Goal: Communication & Community: Answer question/provide support

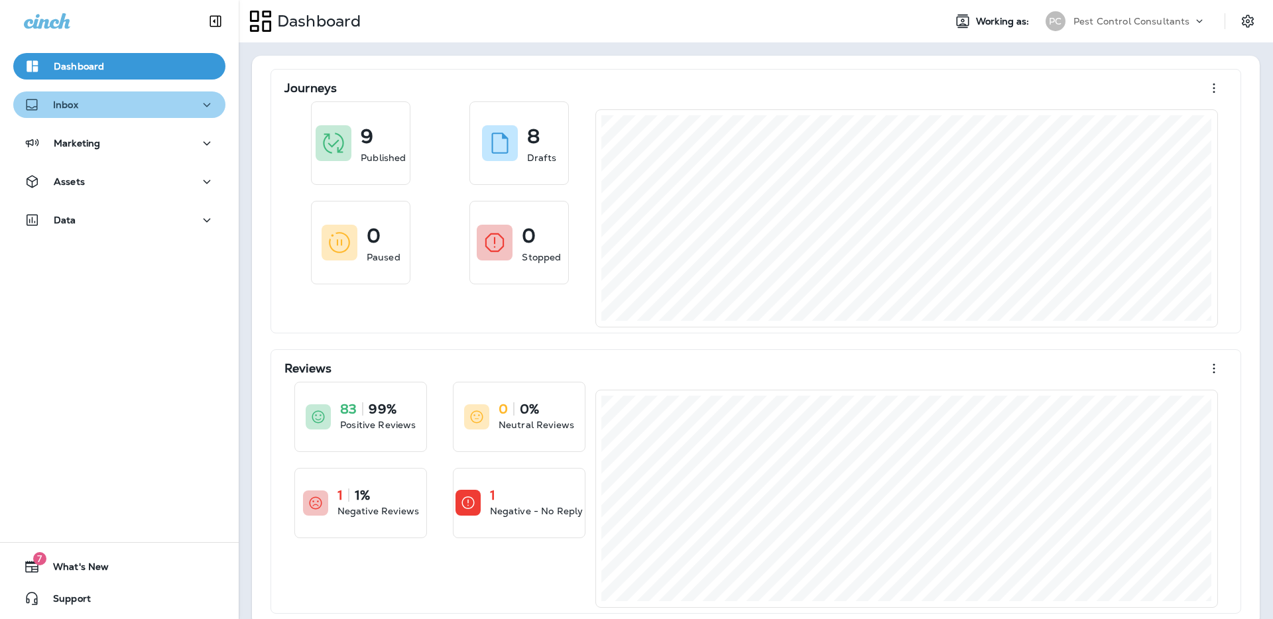
click at [169, 107] on div "Inbox" at bounding box center [119, 105] width 191 height 17
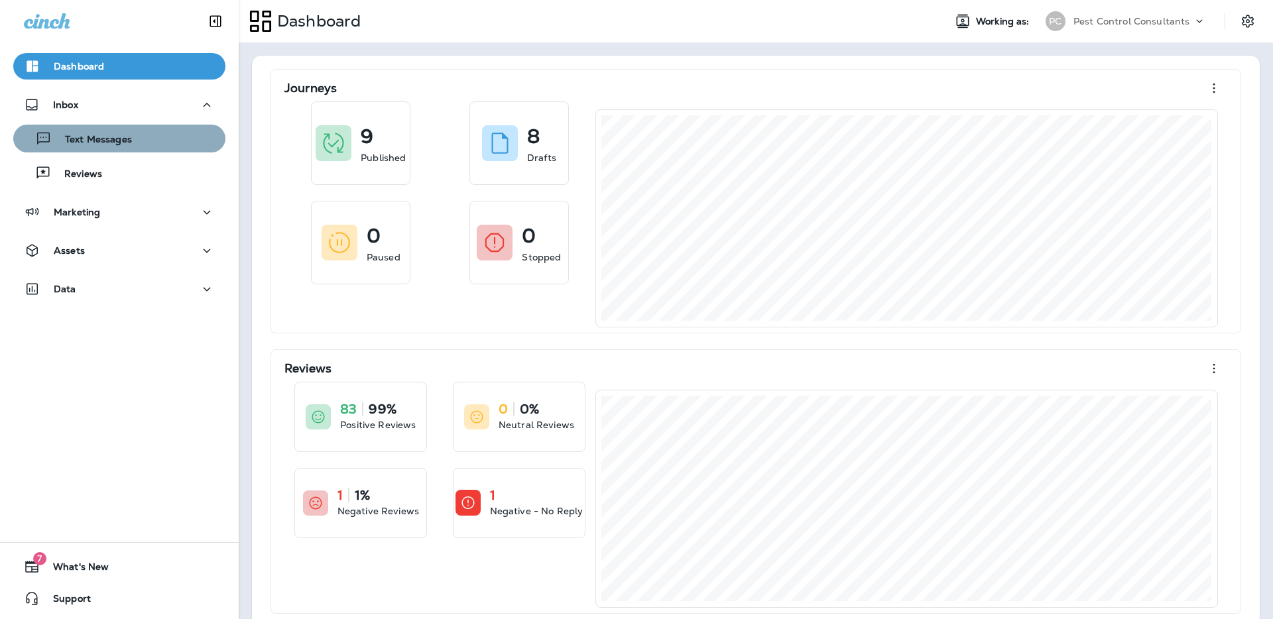
click at [160, 145] on div "Text Messages" at bounding box center [120, 139] width 202 height 20
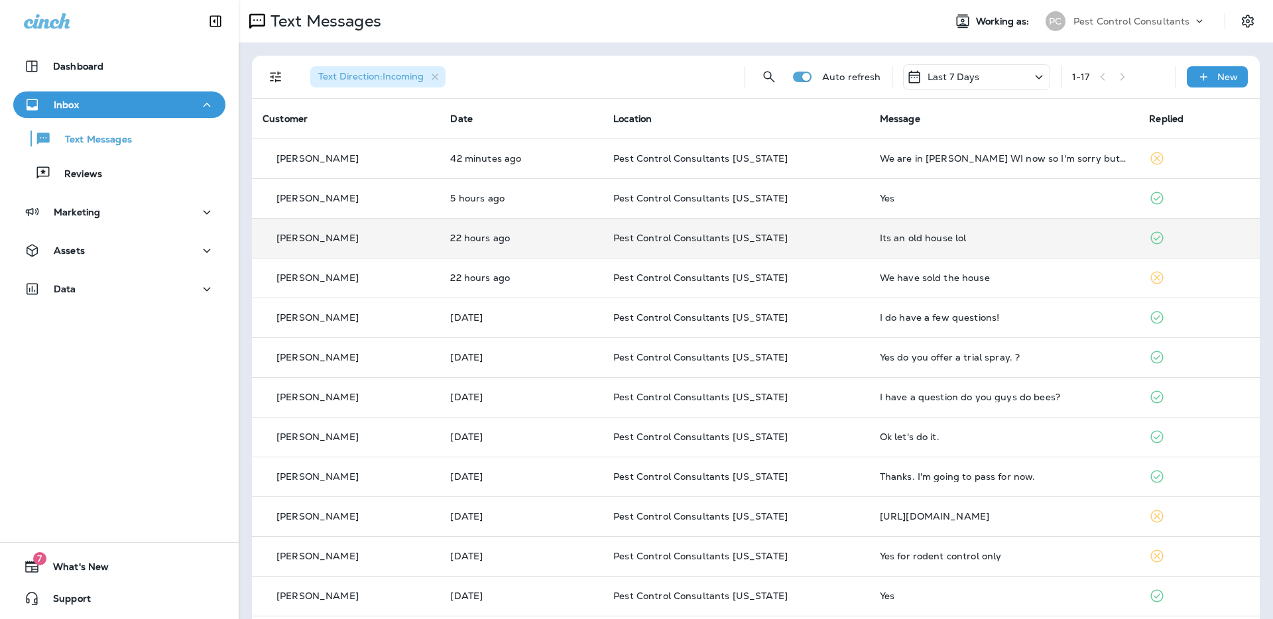
scroll to position [1, 0]
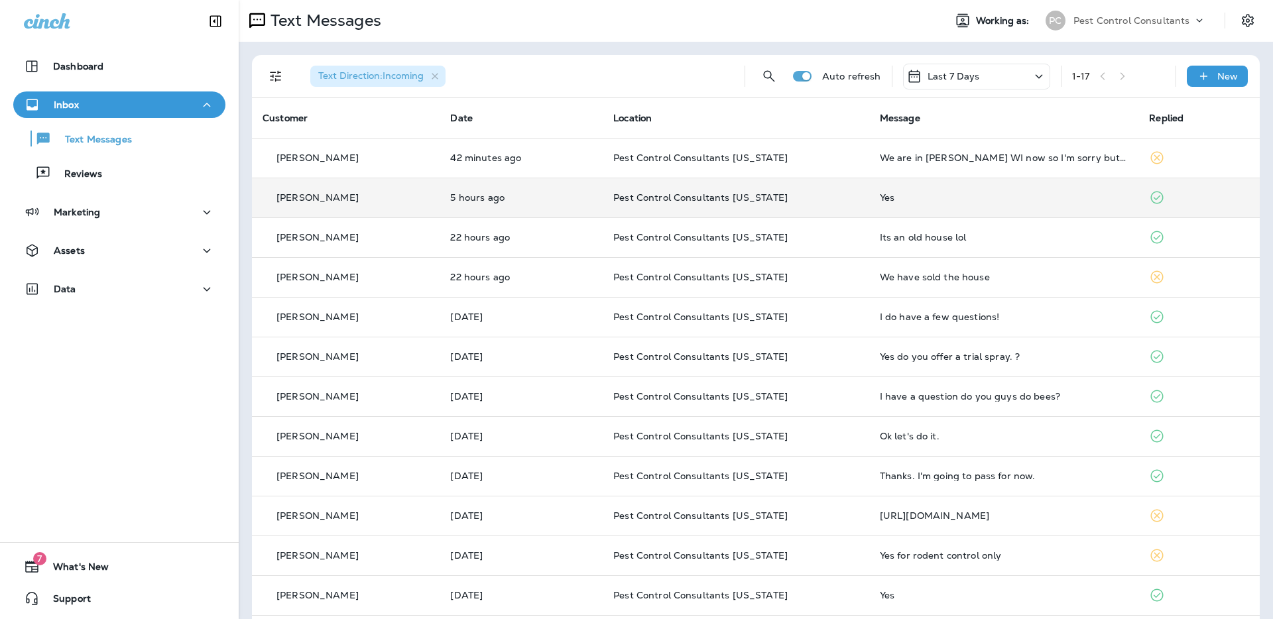
click at [371, 204] on div "[PERSON_NAME]" at bounding box center [346, 198] width 166 height 14
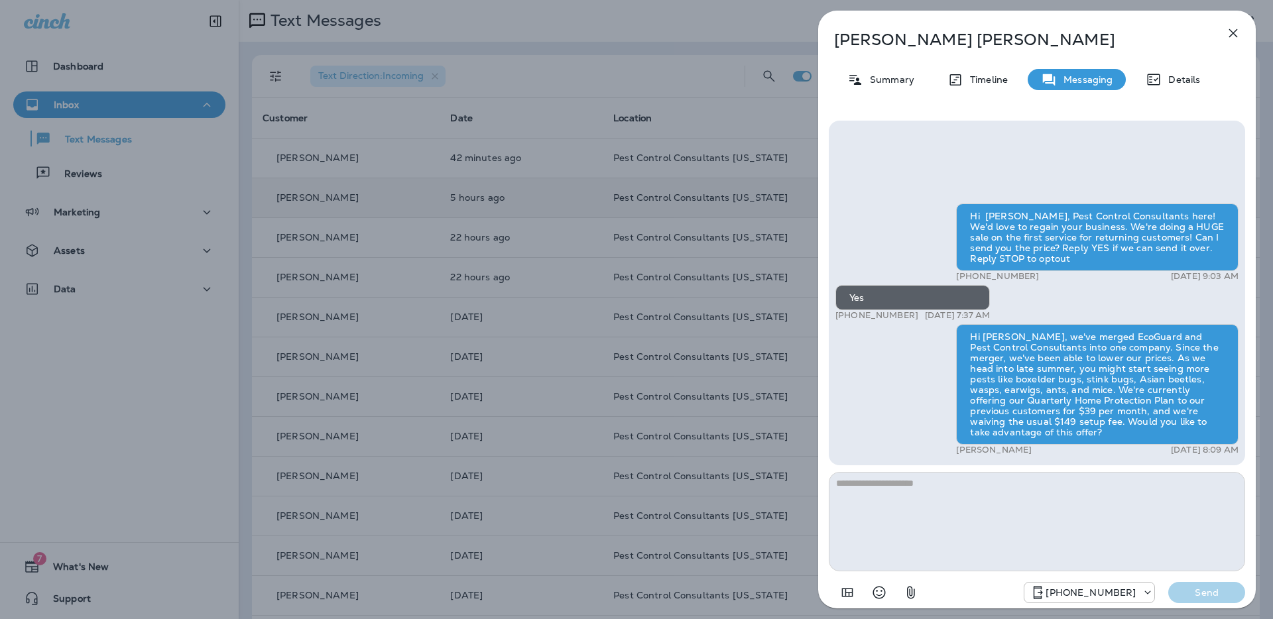
click at [378, 149] on div "[PERSON_NAME] Summary Timeline Messaging Details Hi [PERSON_NAME], Pest Control…" at bounding box center [636, 309] width 1273 height 619
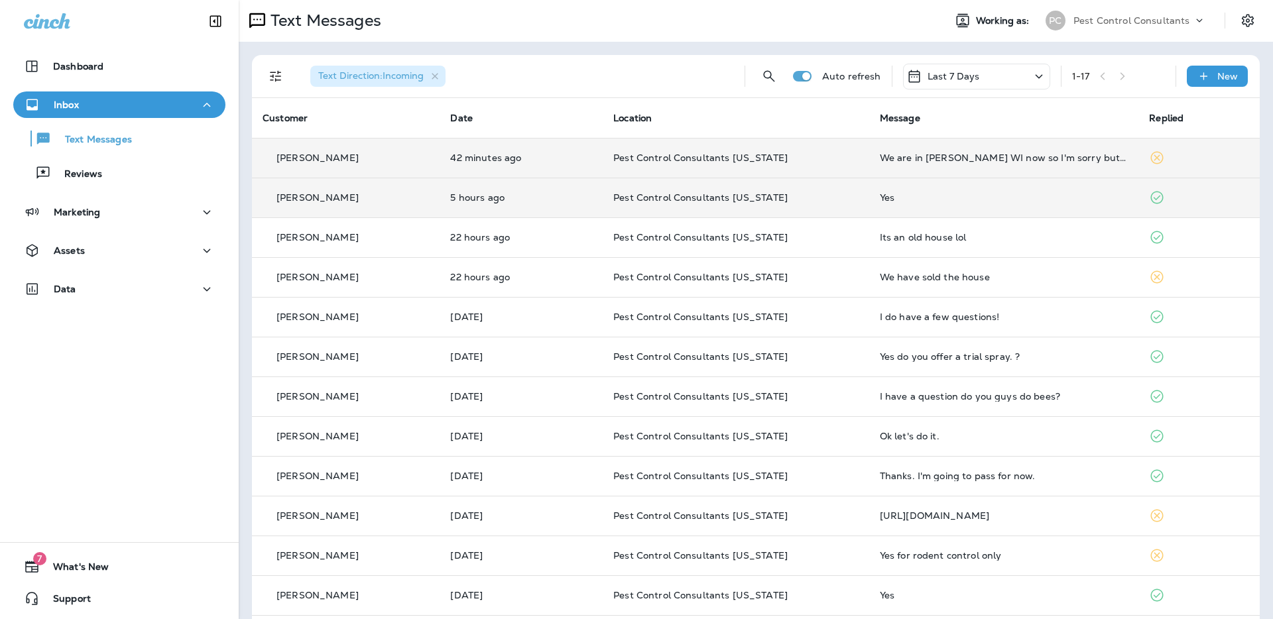
click at [345, 159] on div "[PERSON_NAME]" at bounding box center [346, 158] width 166 height 14
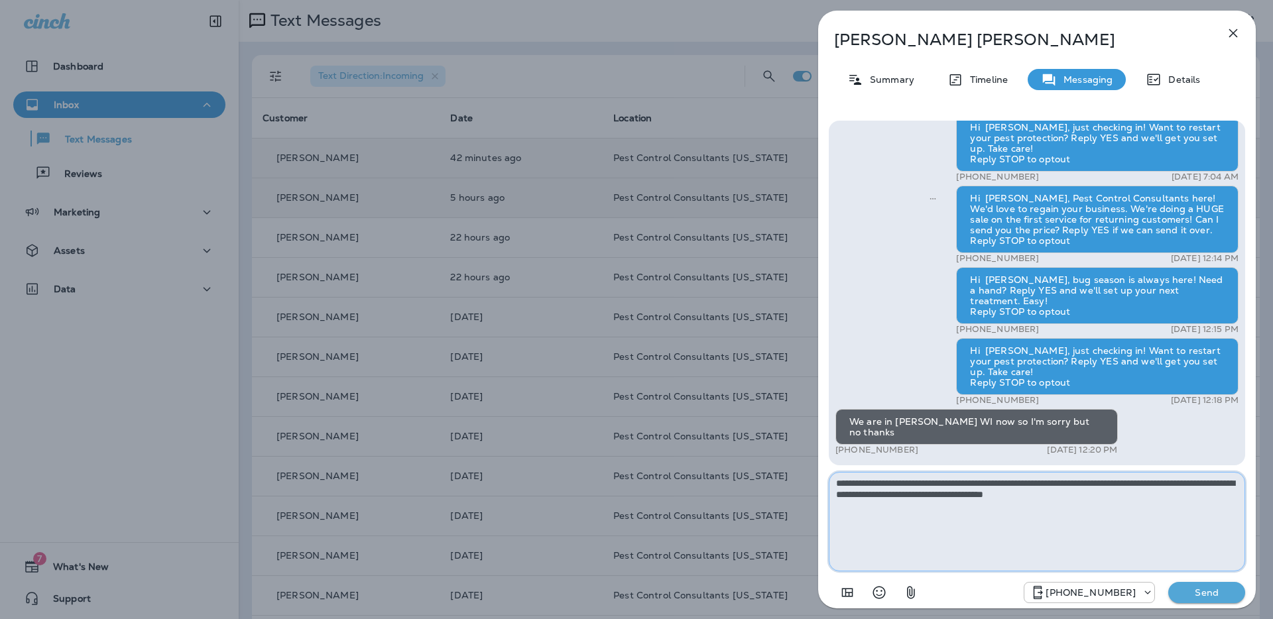
type textarea "**********"
click at [1202, 591] on p "Send" at bounding box center [1207, 593] width 56 height 12
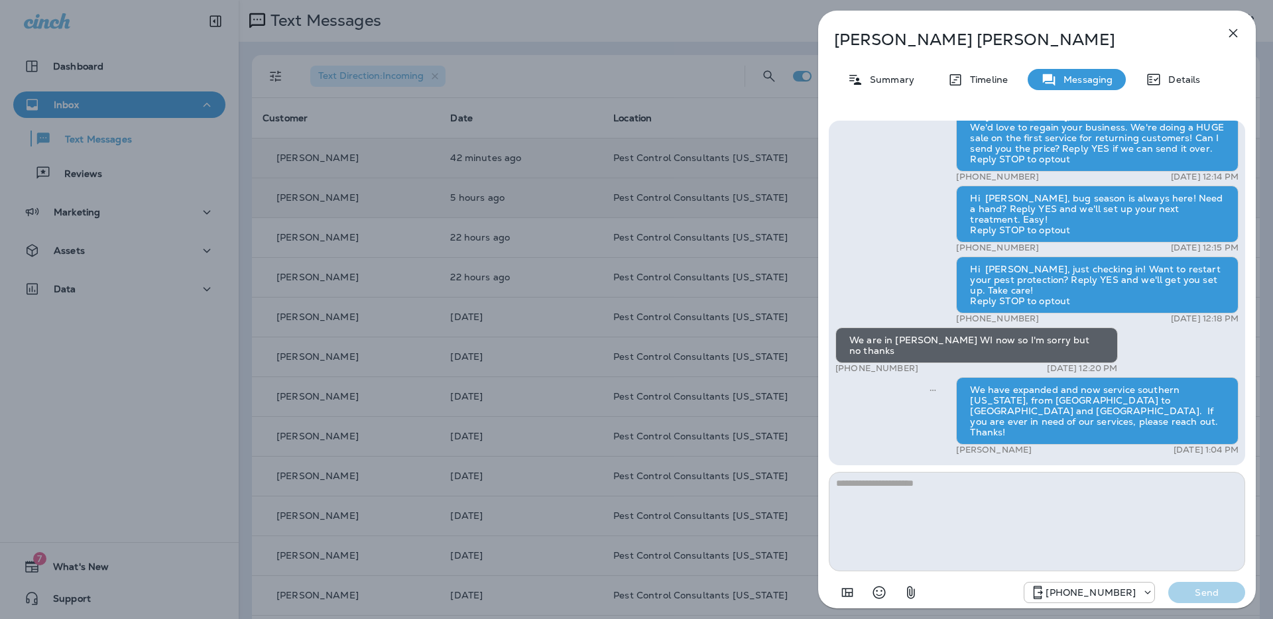
click at [1232, 33] on icon "button" at bounding box center [1233, 33] width 9 height 9
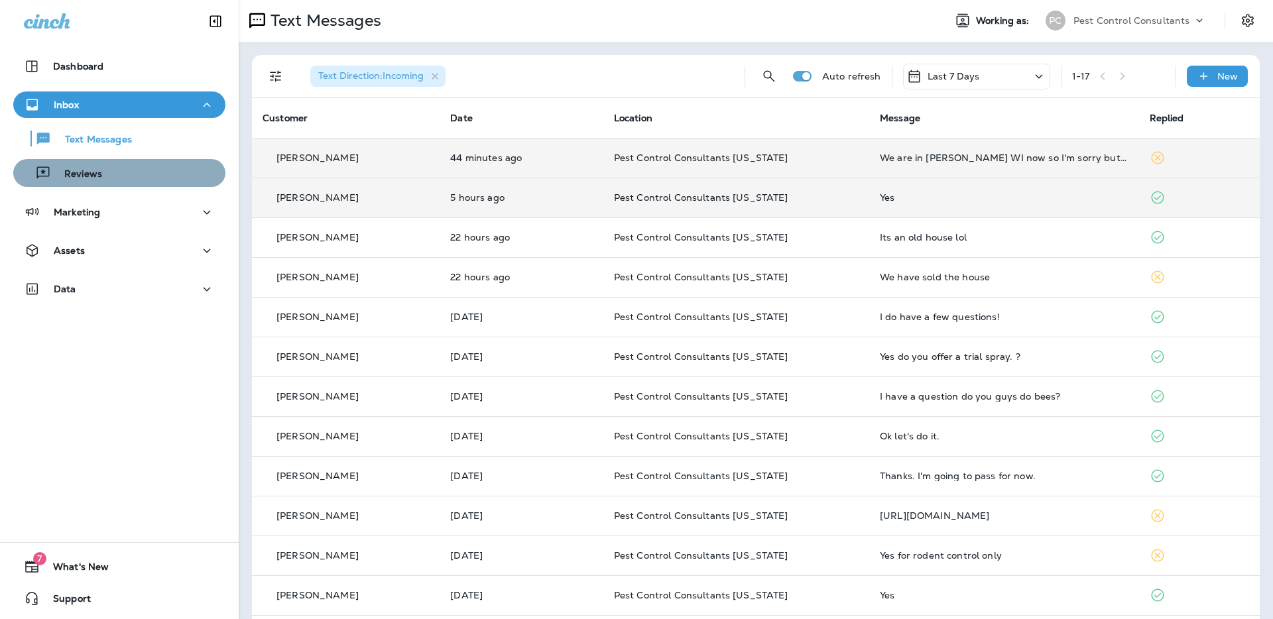
click at [117, 172] on div "Reviews" at bounding box center [120, 173] width 202 height 20
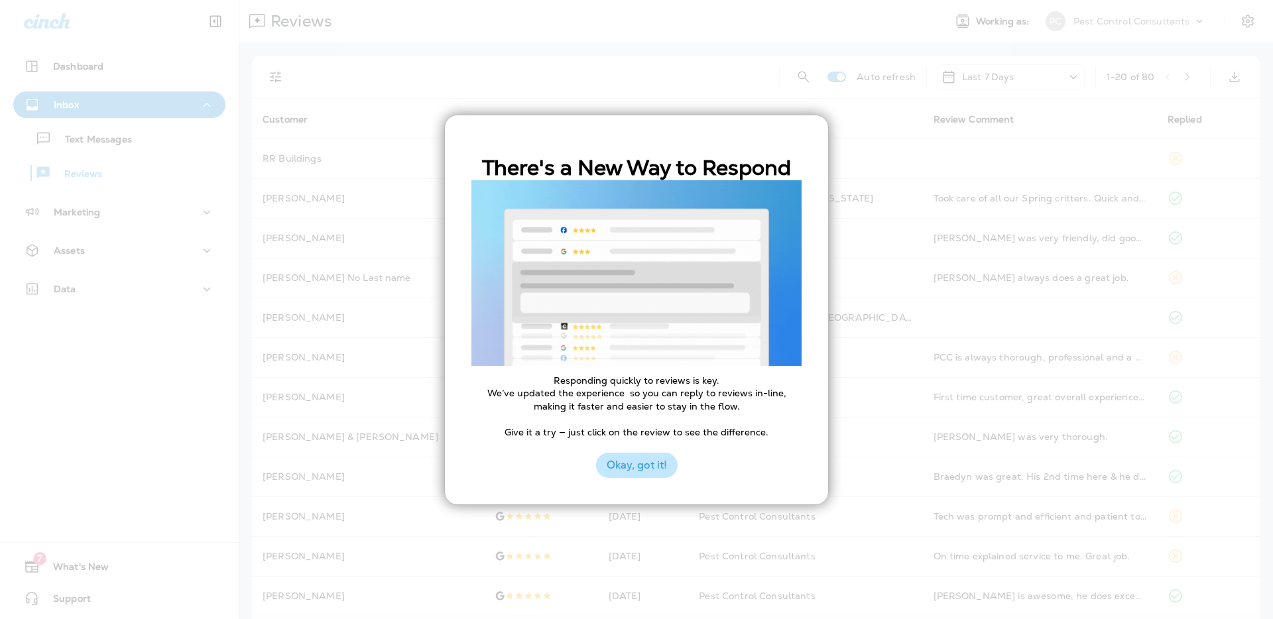
click at [646, 469] on button "Okay, got it!" at bounding box center [637, 465] width 82 height 25
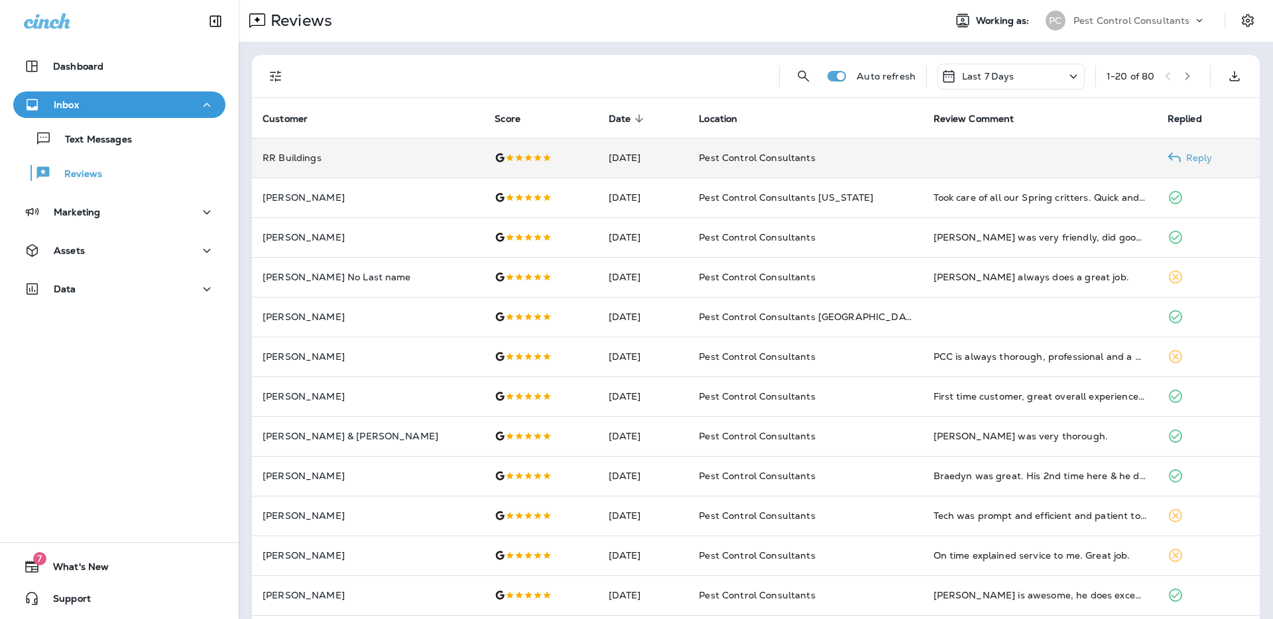
scroll to position [3, 0]
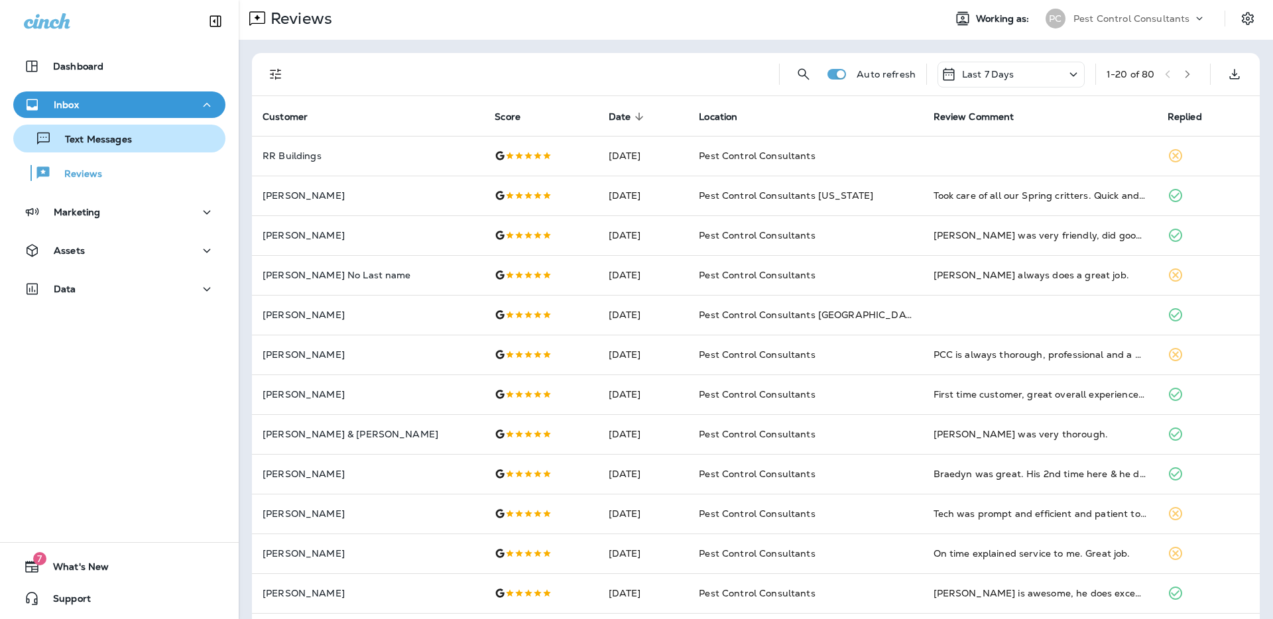
click at [113, 143] on p "Text Messages" at bounding box center [92, 140] width 80 height 13
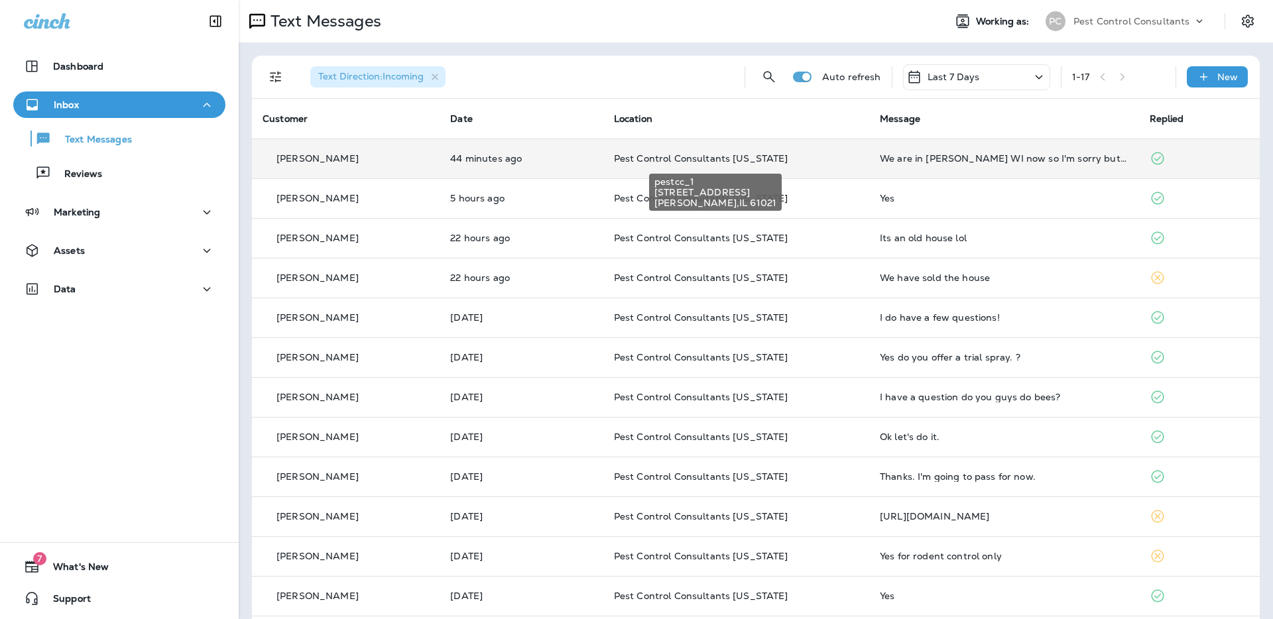
click at [728, 160] on span "Pest Control Consultants [US_STATE]" at bounding box center [701, 159] width 174 height 12
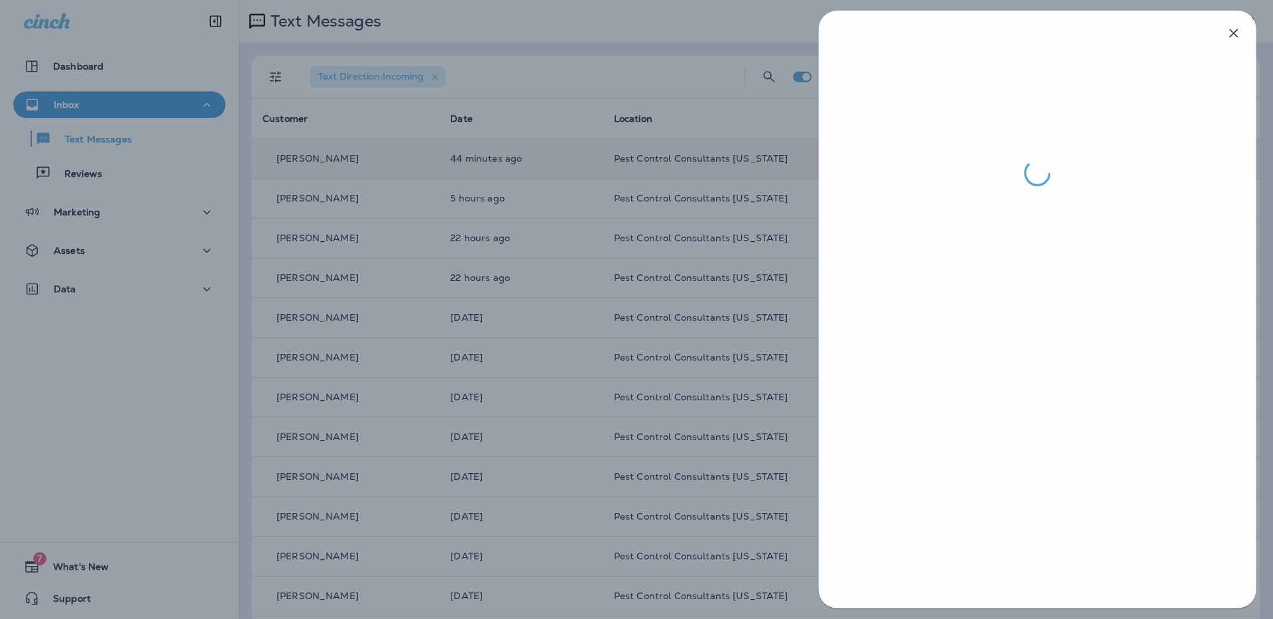
click at [611, 78] on div at bounding box center [637, 309] width 1273 height 619
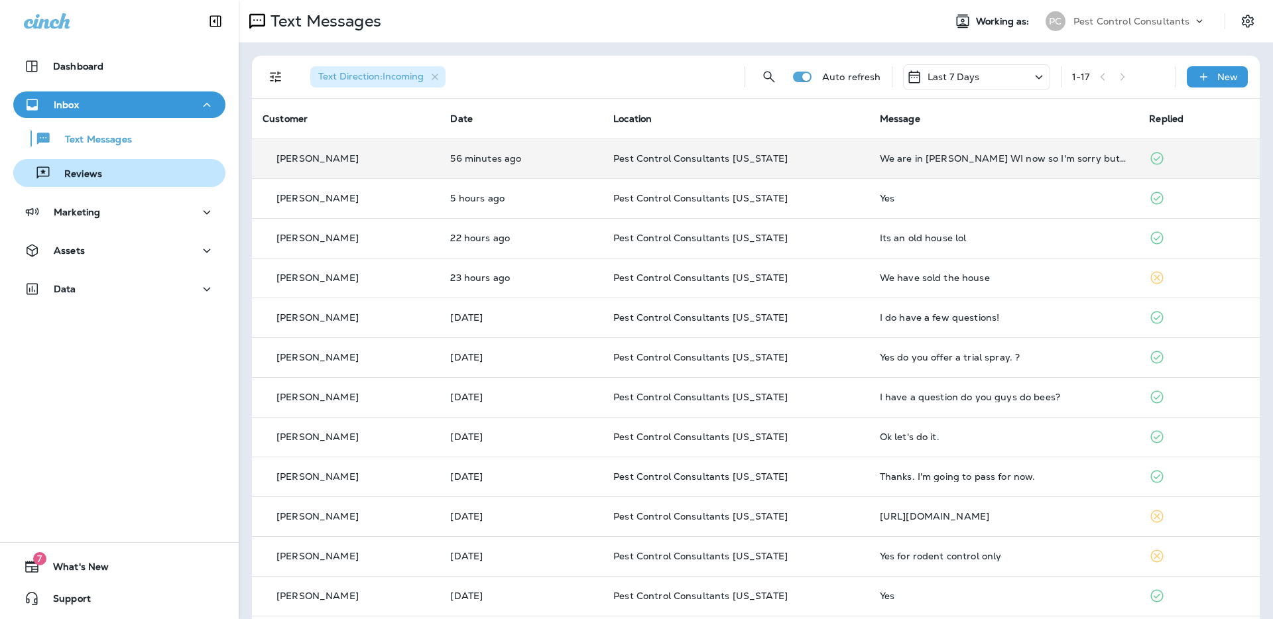
click at [123, 173] on div "Reviews" at bounding box center [120, 173] width 202 height 20
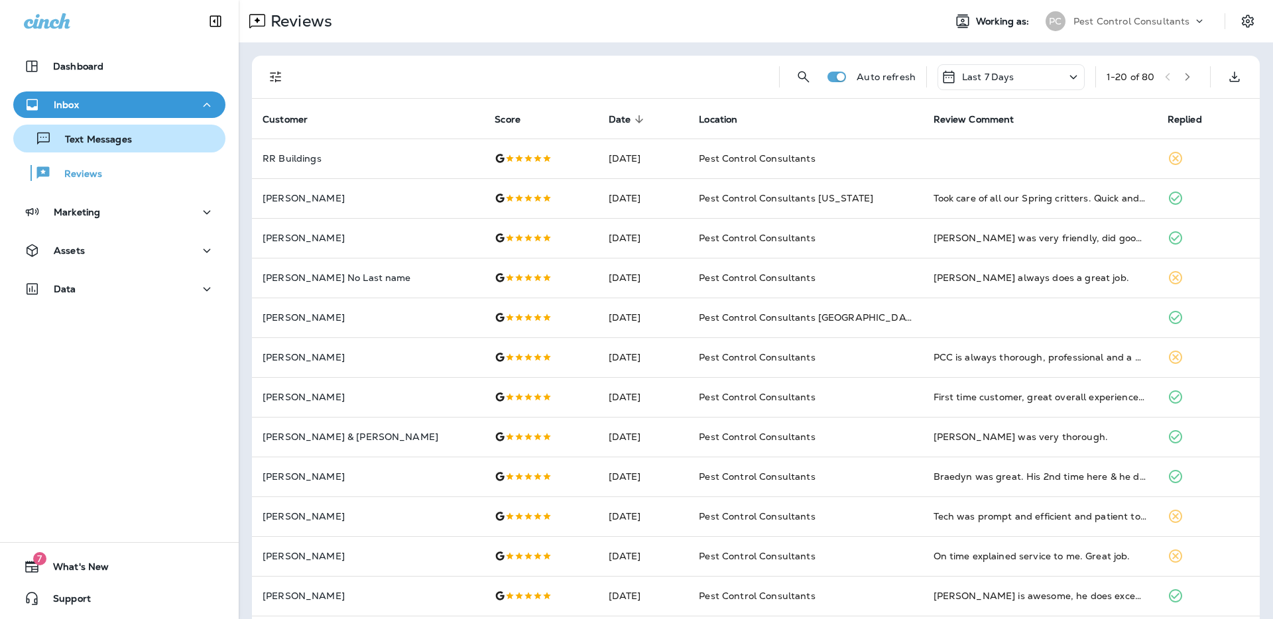
click at [139, 142] on div "Text Messages" at bounding box center [120, 139] width 202 height 20
